Goal: Information Seeking & Learning: Stay updated

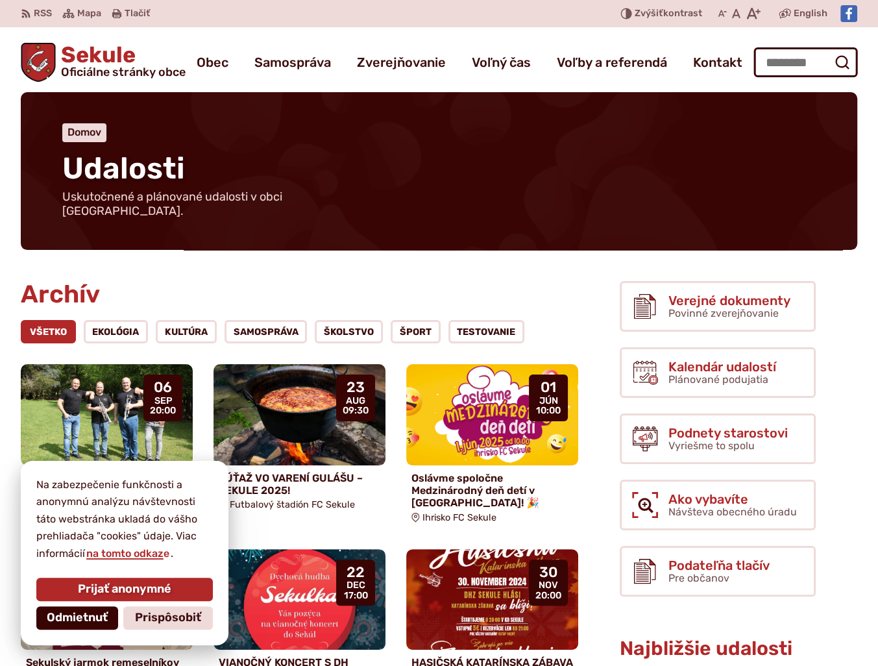
click at [64, 622] on span "Odmietnuť" at bounding box center [77, 618] width 61 height 14
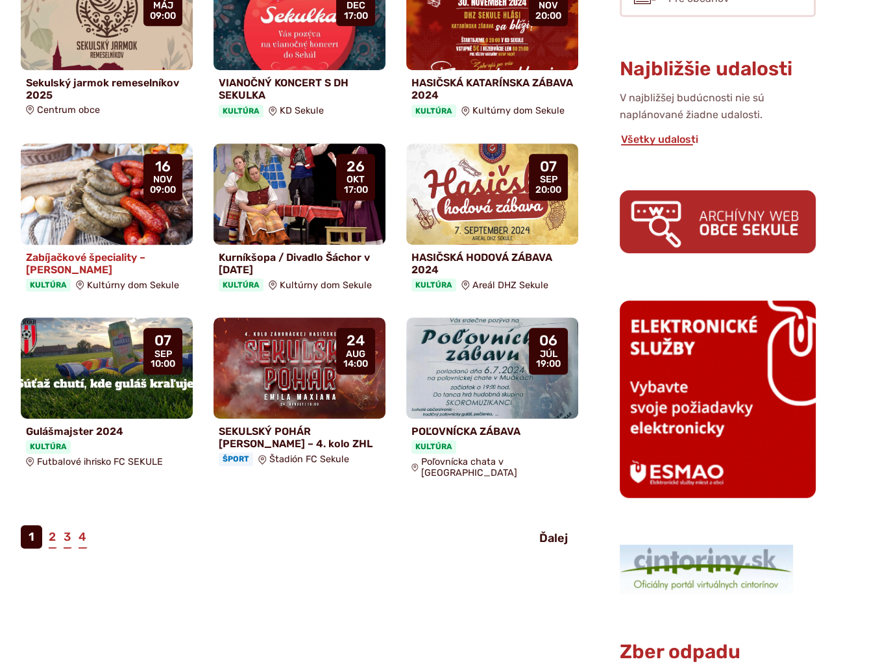
scroll to position [584, 0]
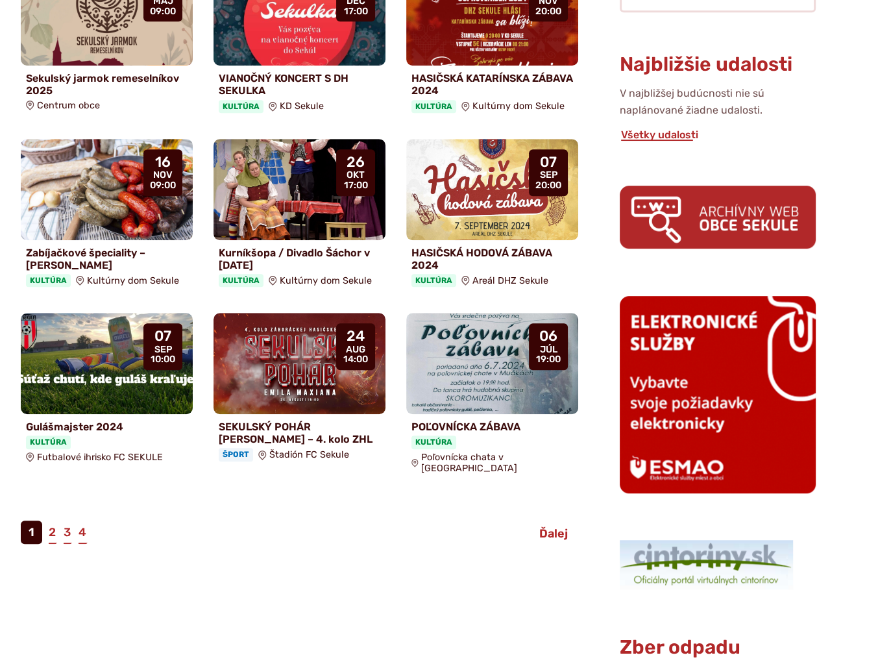
click at [552, 526] on span "Ďalej" at bounding box center [553, 533] width 29 height 14
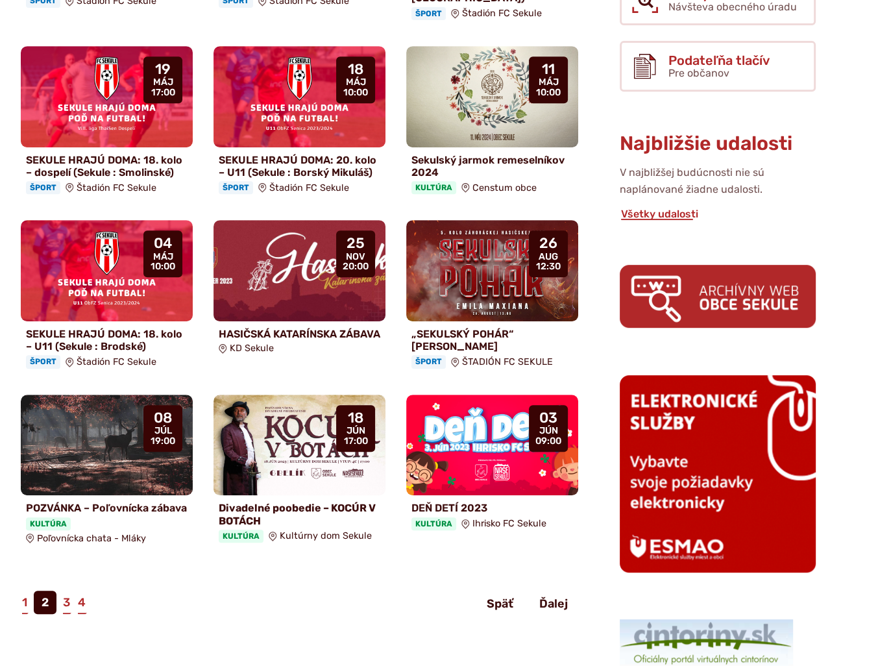
scroll to position [584, 0]
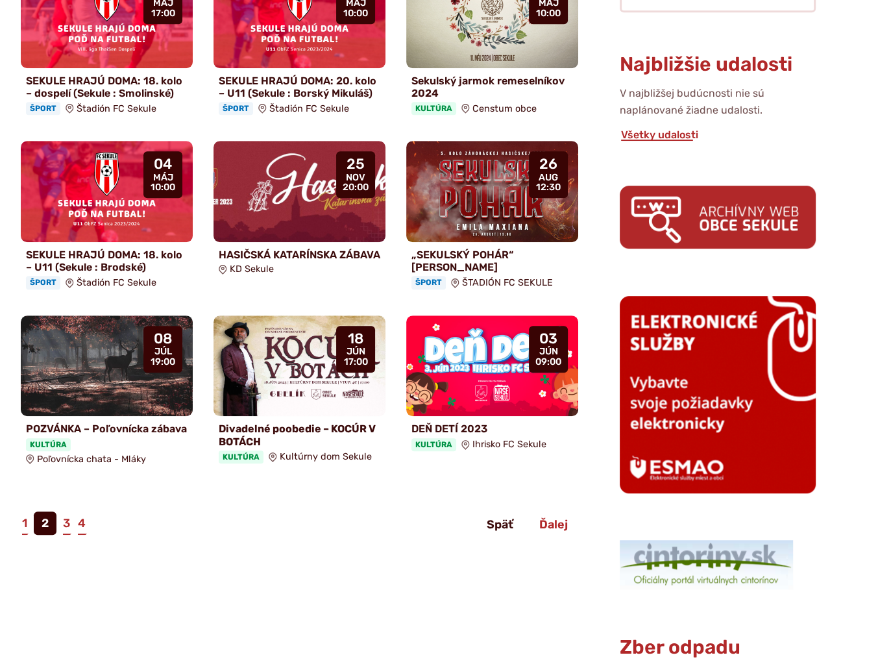
click at [561, 517] on span "Ďalej" at bounding box center [553, 524] width 29 height 14
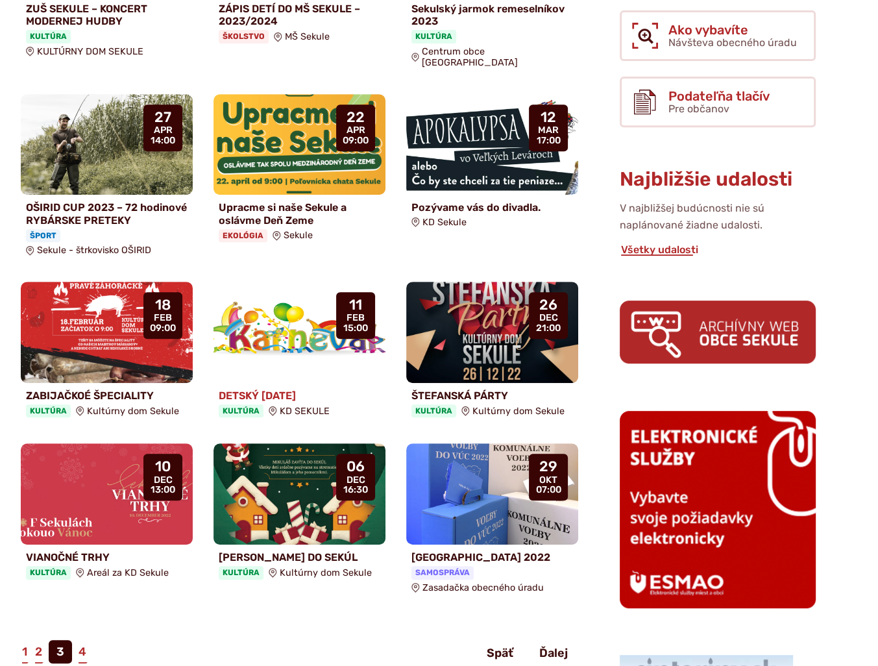
scroll to position [584, 0]
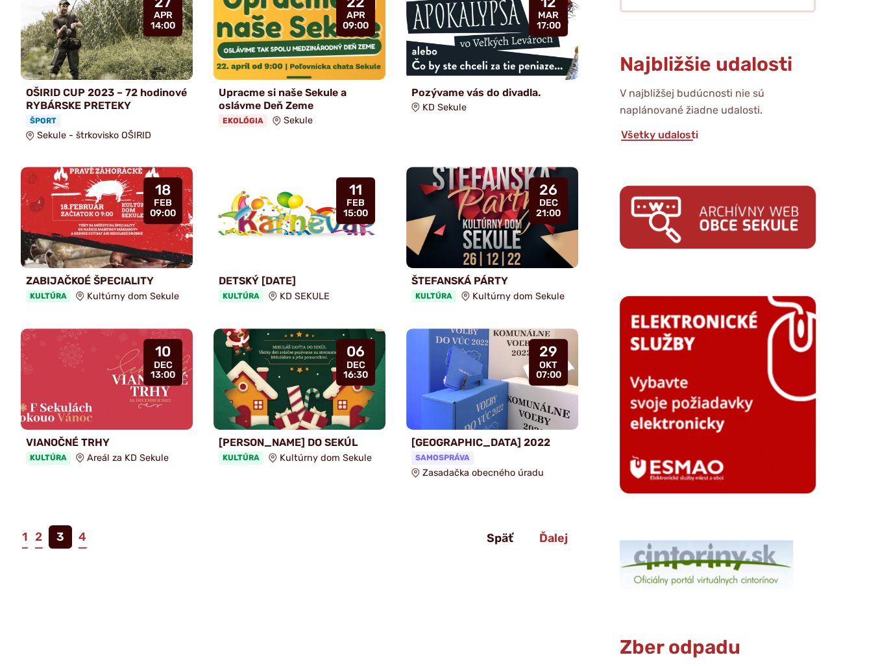
click at [558, 531] on span "Ďalej" at bounding box center [553, 538] width 29 height 14
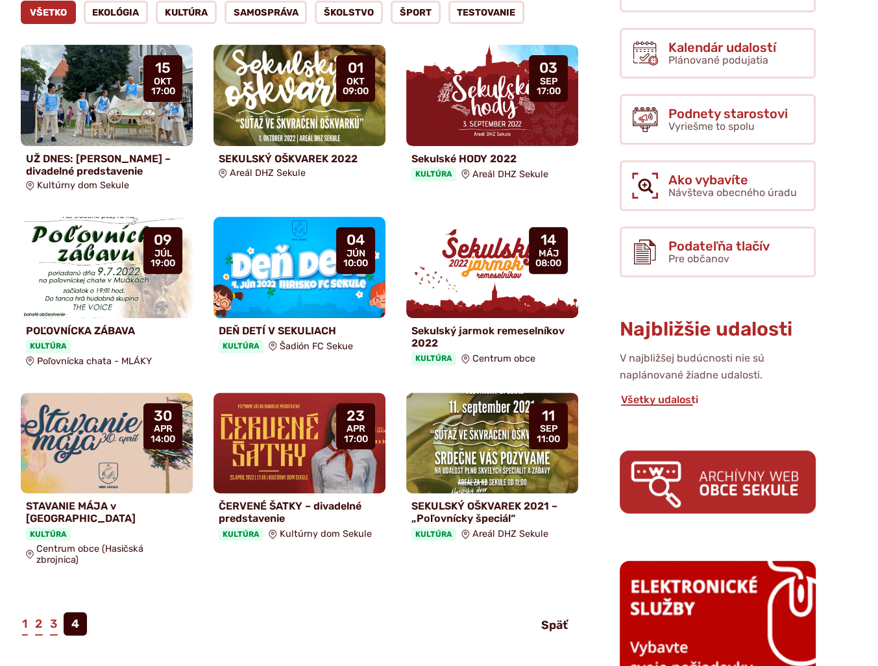
scroll to position [454, 0]
